Goal: Check status

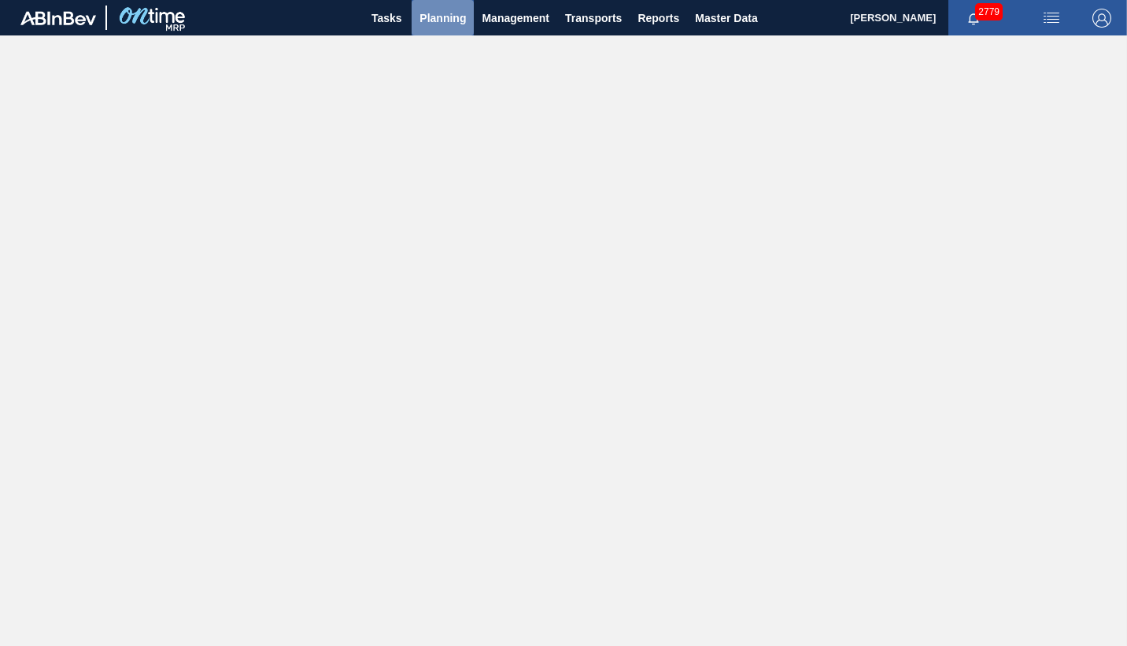
click at [448, 22] on span "Planning" at bounding box center [443, 18] width 46 height 19
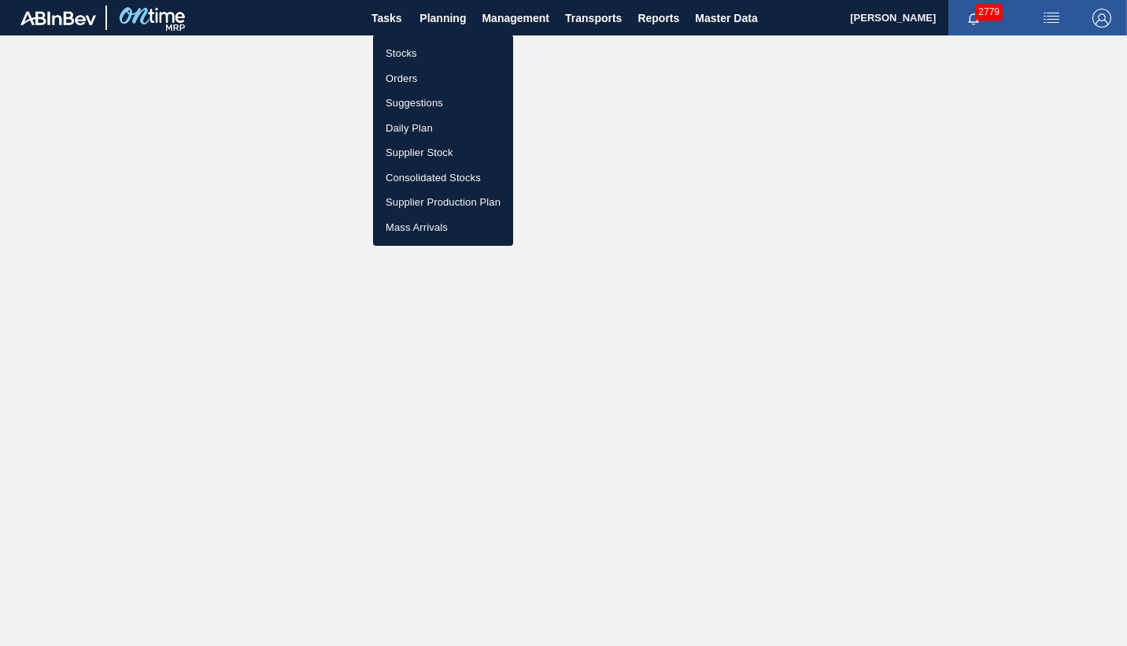
click at [397, 52] on li "Stocks" at bounding box center [443, 53] width 140 height 25
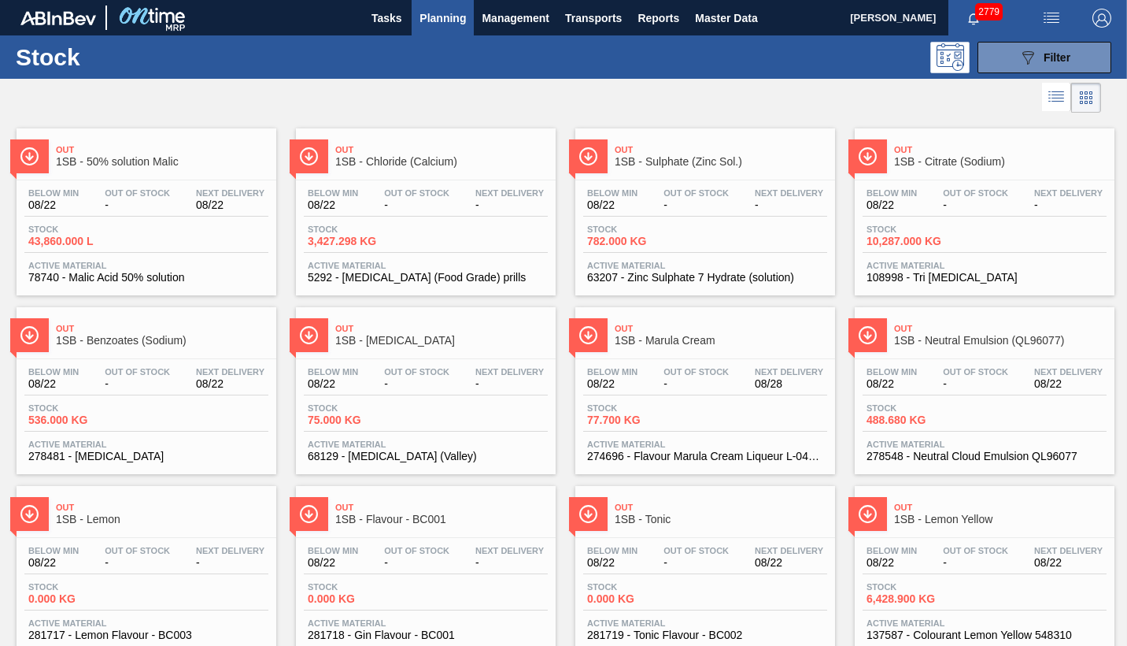
click at [460, 19] on span "Planning" at bounding box center [443, 18] width 46 height 19
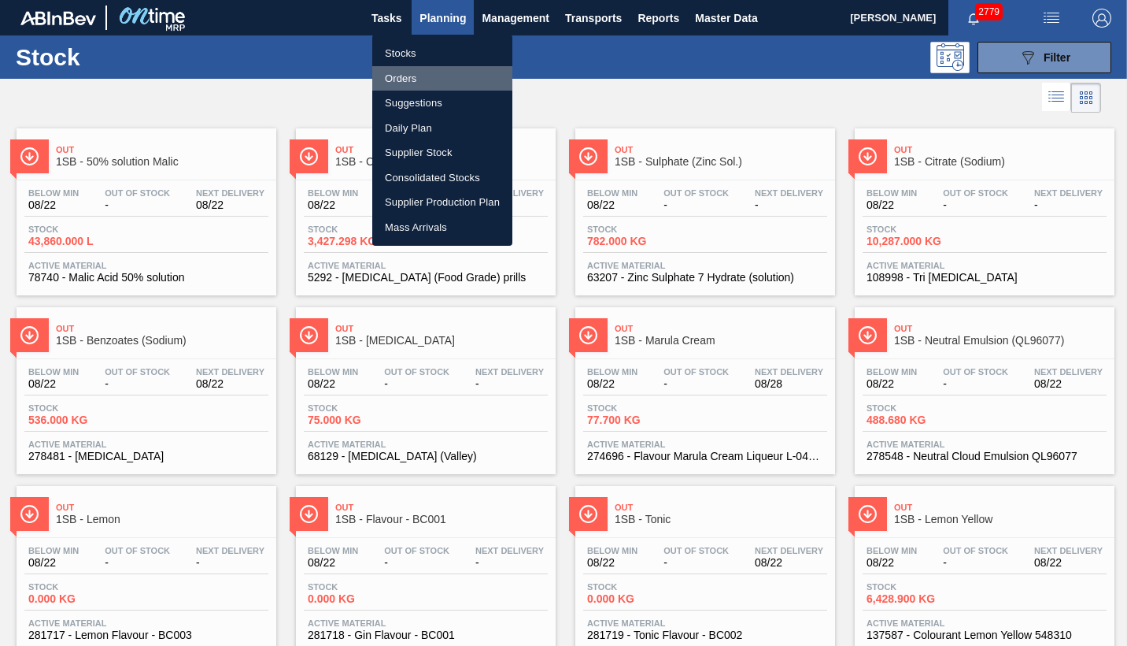
click at [406, 77] on li "Orders" at bounding box center [442, 78] width 140 height 25
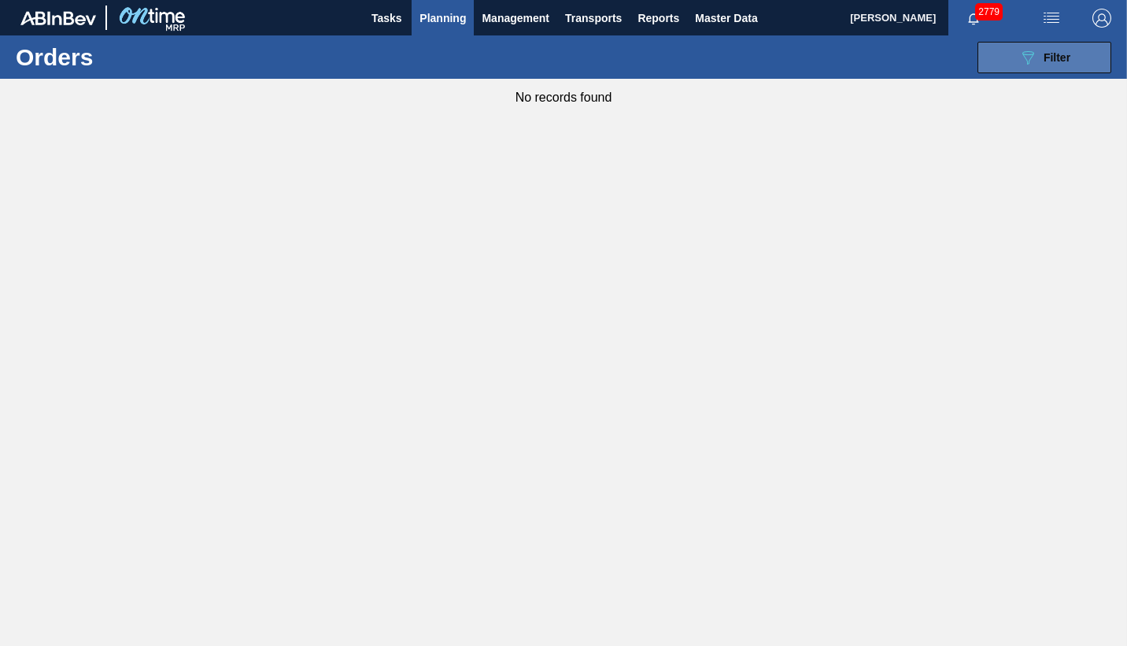
click at [1046, 54] on span "Filter" at bounding box center [1057, 57] width 27 height 13
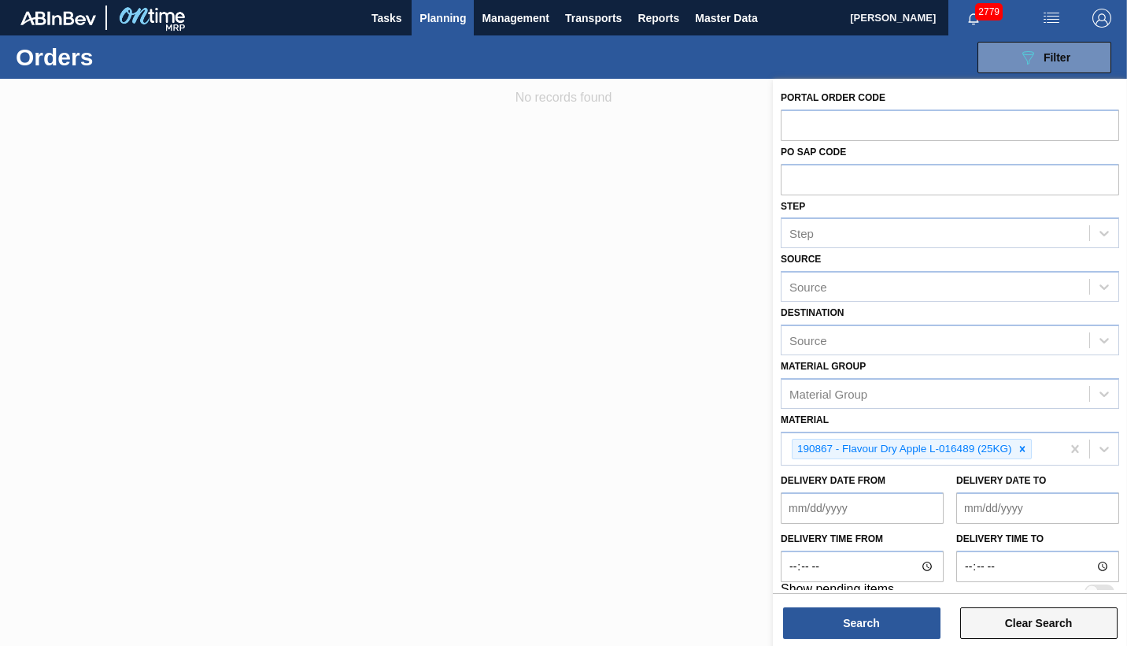
click at [1015, 611] on button "Clear Search" at bounding box center [1039, 622] width 157 height 31
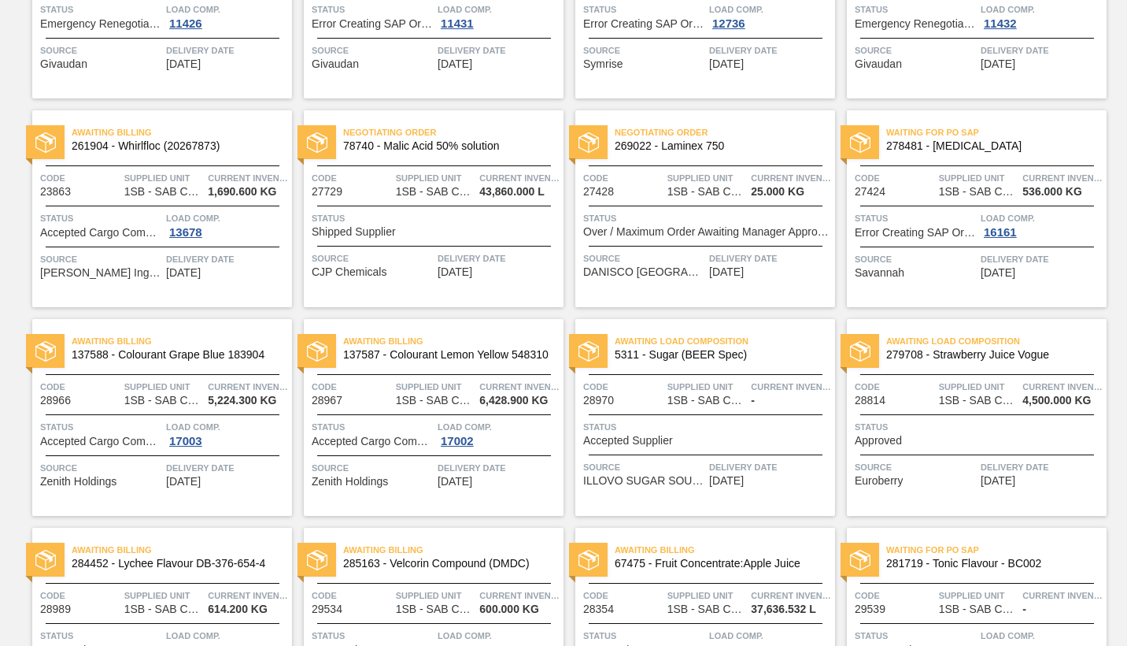
scroll to position [236, 0]
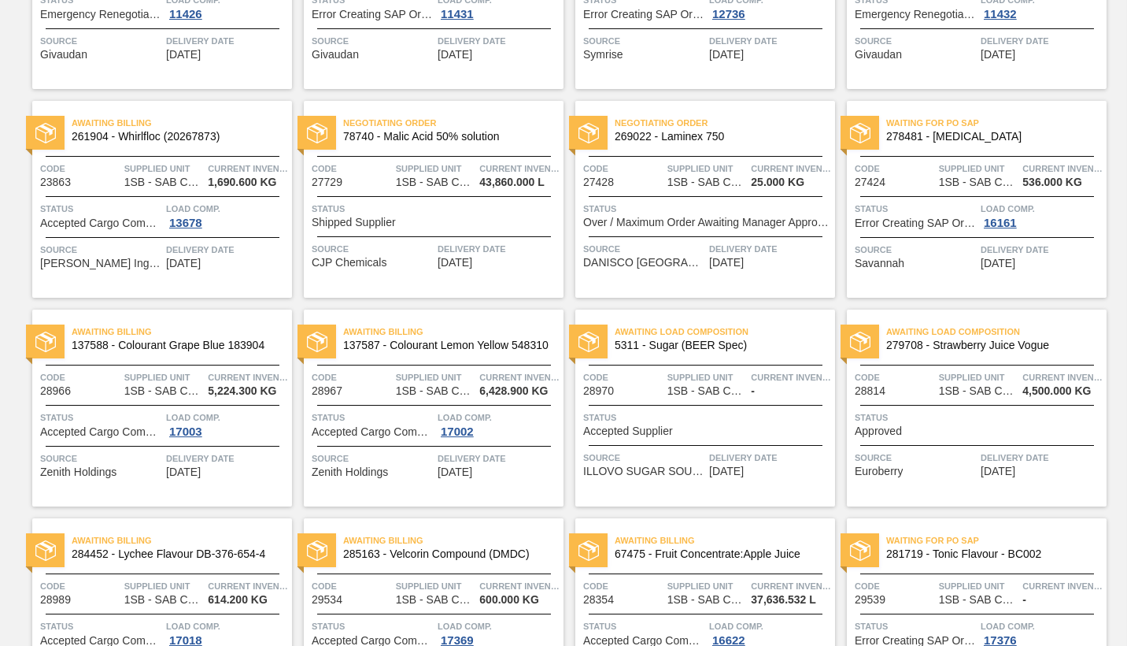
click at [939, 428] on div "Status Approved" at bounding box center [979, 423] width 248 height 28
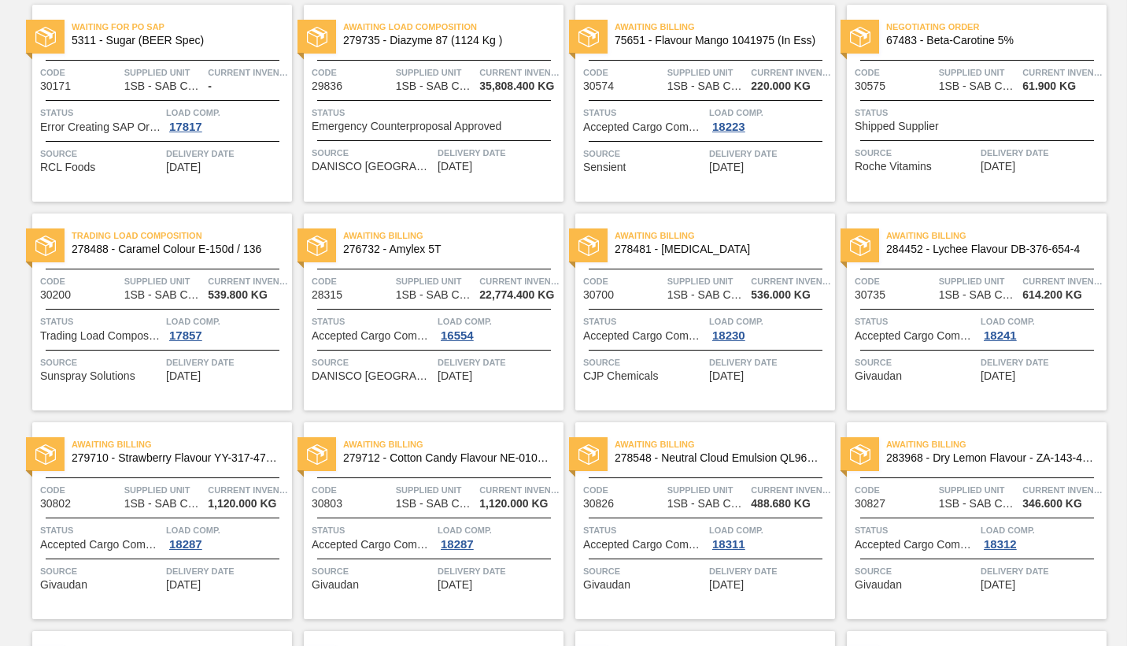
scroll to position [1811, 0]
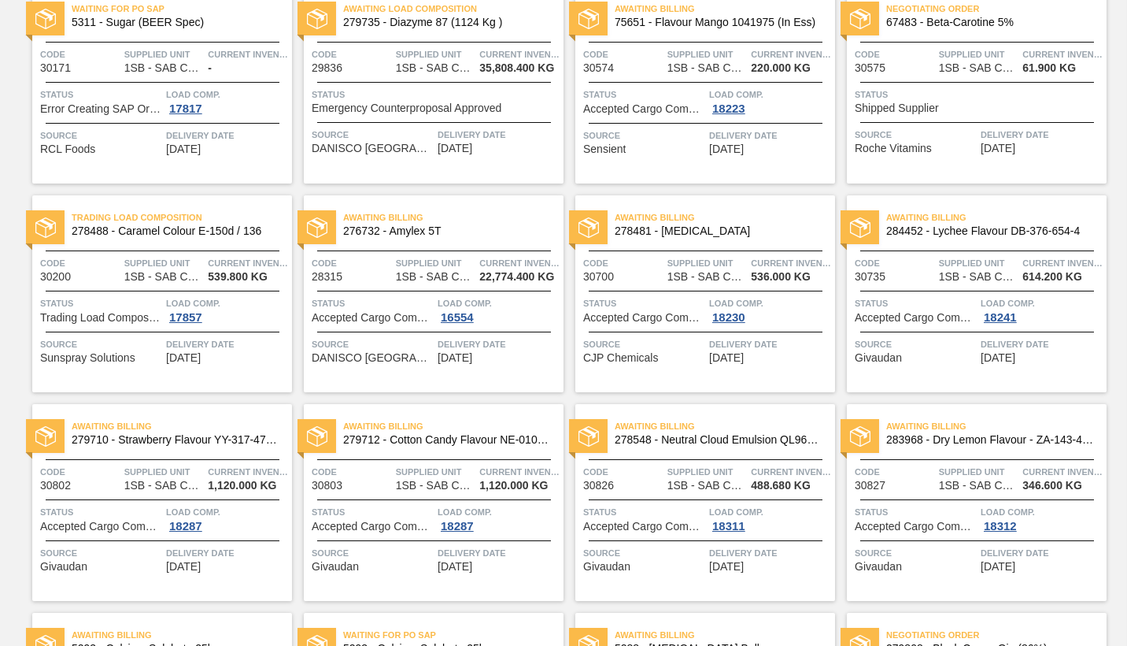
click at [256, 491] on div "Awaiting Billing 279710 - Strawberry Flavour YY-317-475-2 Code 30802 Supplied U…" at bounding box center [162, 502] width 260 height 197
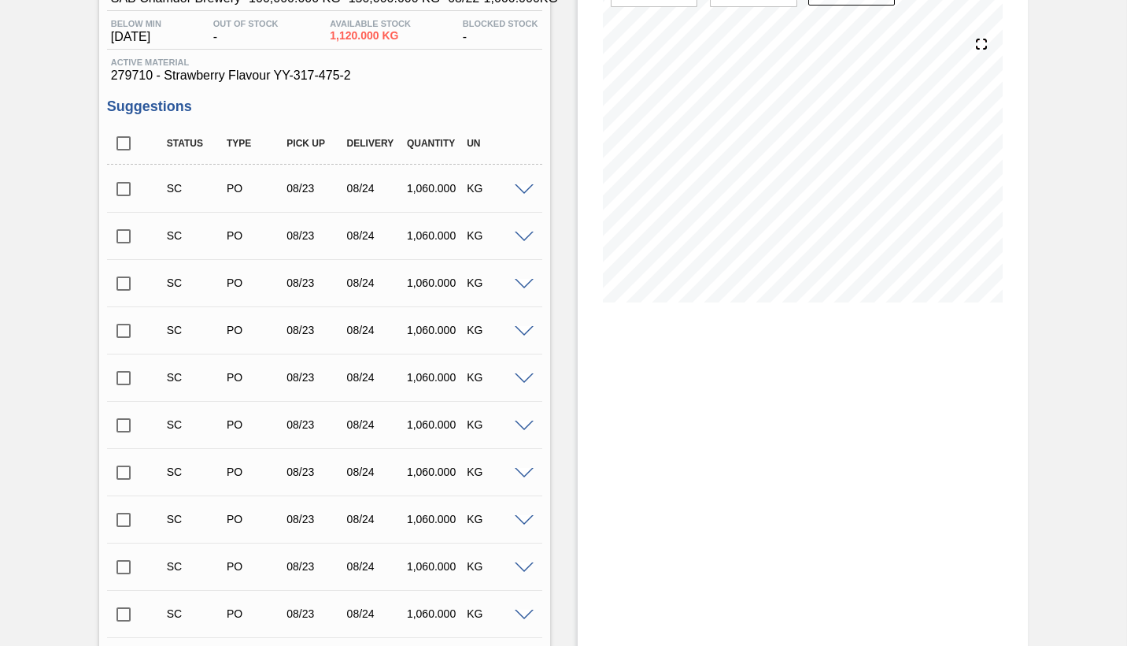
scroll to position [157, 0]
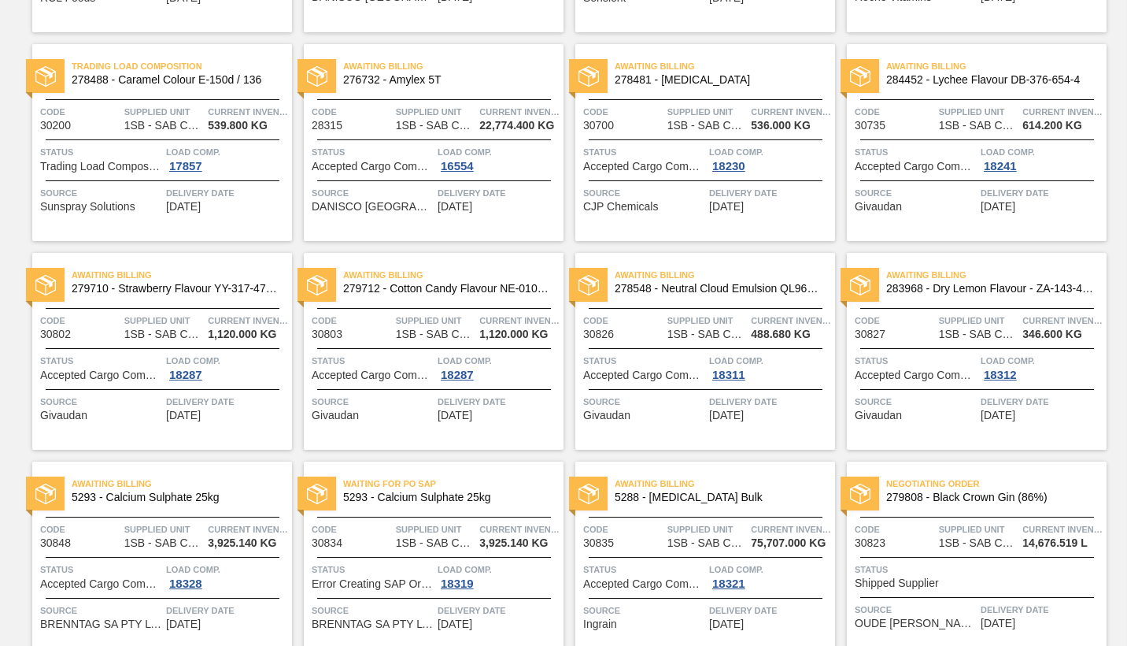
scroll to position [1968, 0]
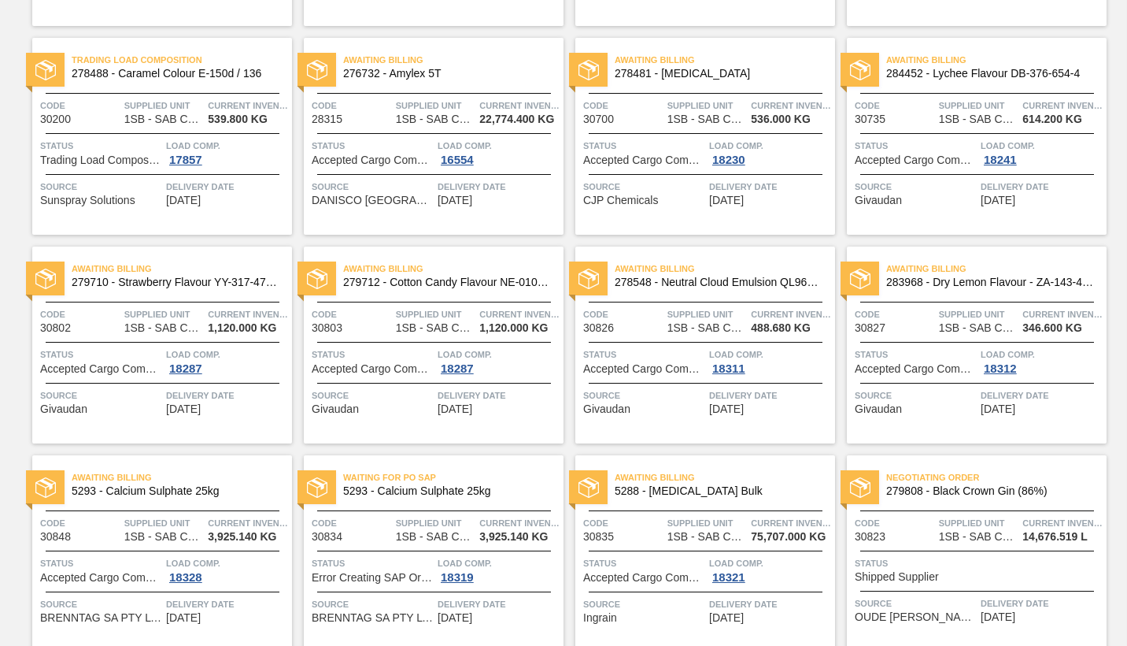
click at [478, 343] on div "Awaiting Billing 279712 - Cotton Candy Flavour NE-010-669-8 Code 30803 Supplied…" at bounding box center [434, 344] width 260 height 197
